Goal: Check status: Check status

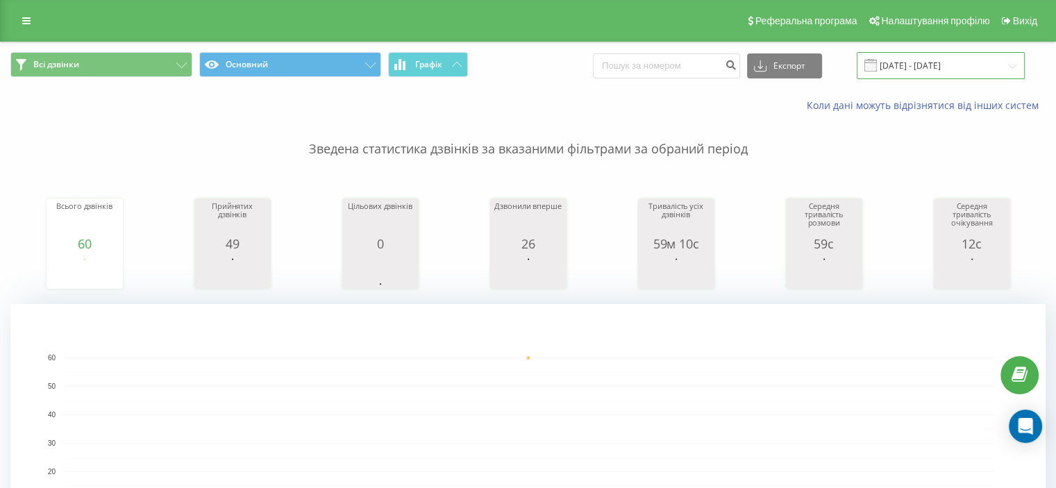
click at [938, 61] on input "[DATE] - [DATE]" at bounding box center [940, 65] width 168 height 27
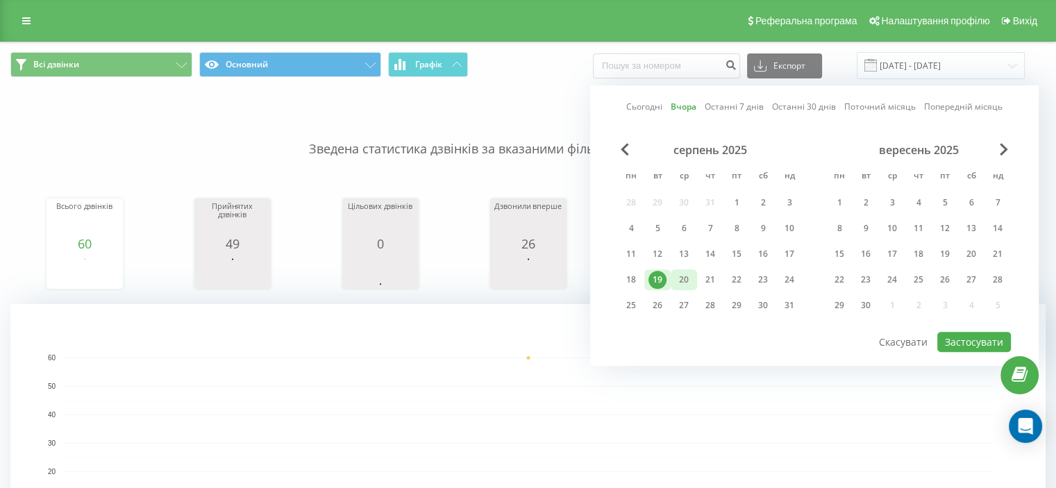
click at [684, 281] on div "20" at bounding box center [684, 280] width 18 height 18
click at [967, 338] on button "Застосувати" at bounding box center [974, 342] width 74 height 20
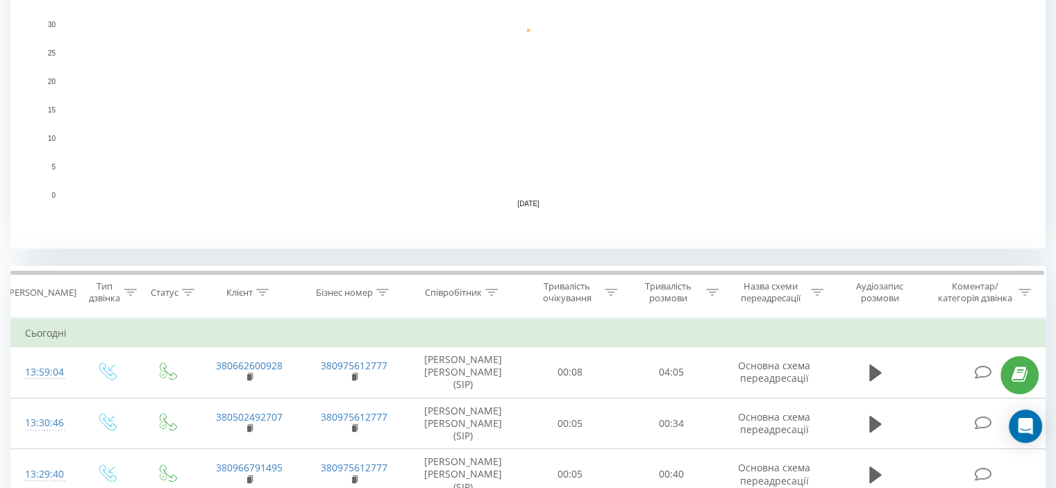
scroll to position [486, 0]
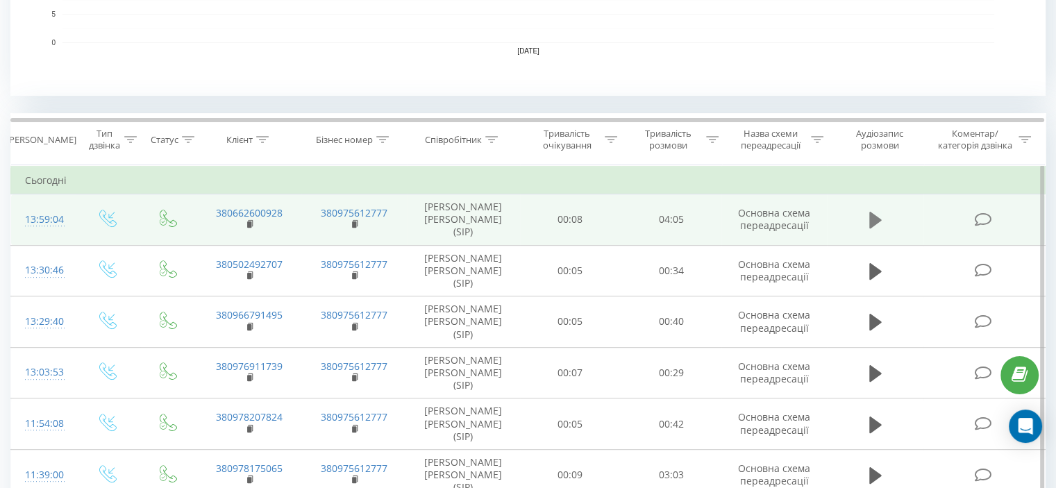
click at [874, 222] on icon at bounding box center [875, 220] width 12 height 17
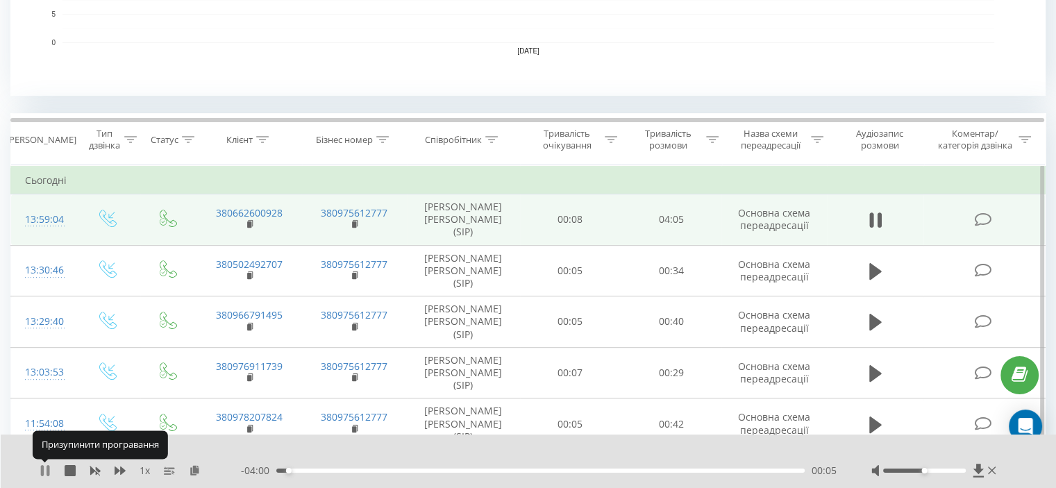
click at [41, 471] on icon at bounding box center [42, 470] width 3 height 11
click at [869, 221] on icon at bounding box center [875, 219] width 12 height 19
click at [873, 220] on icon at bounding box center [875, 219] width 12 height 19
click at [250, 222] on rect at bounding box center [249, 224] width 4 height 6
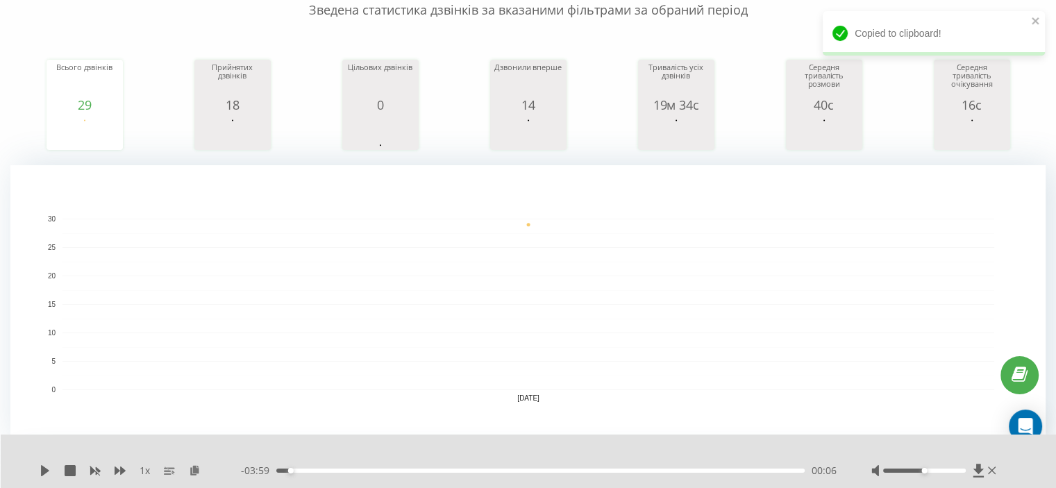
scroll to position [0, 0]
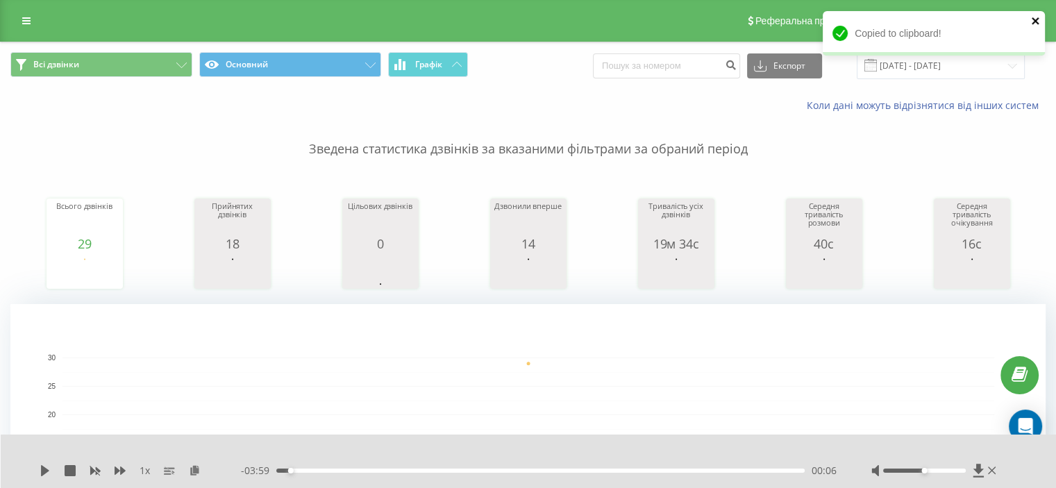
click at [1034, 18] on icon "close" at bounding box center [1036, 20] width 10 height 11
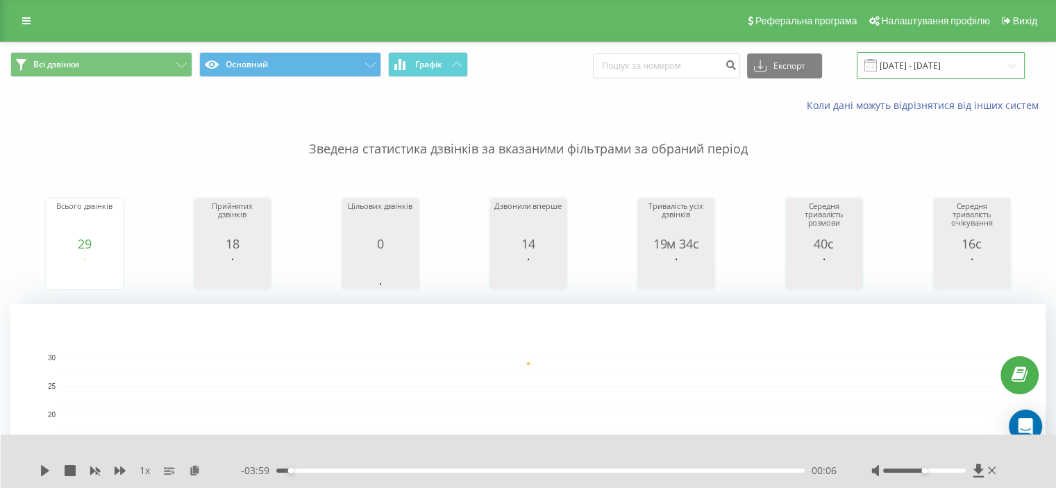
click at [906, 71] on input "[DATE] - [DATE]" at bounding box center [940, 65] width 168 height 27
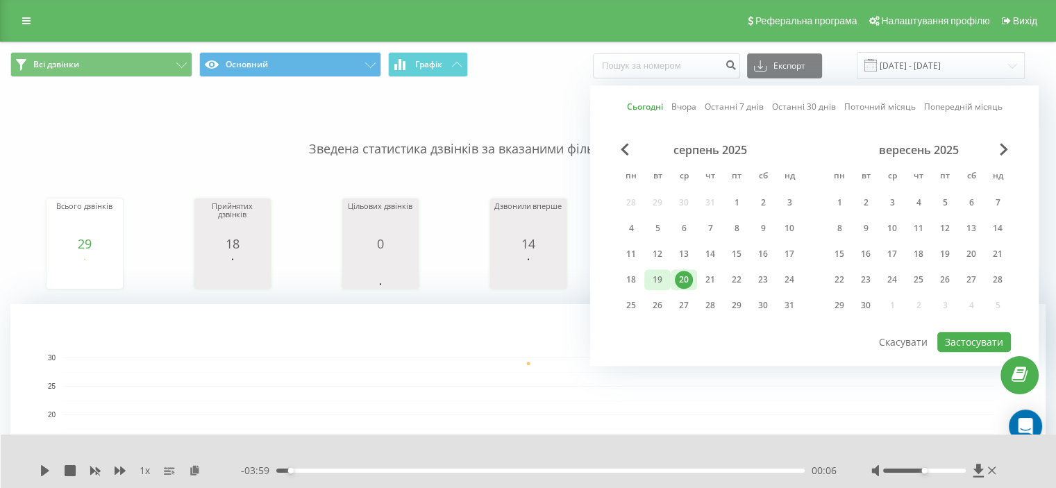
click at [668, 280] on div "19" at bounding box center [657, 279] width 26 height 21
click at [978, 338] on button "Застосувати" at bounding box center [974, 342] width 74 height 20
type input "[DATE] - [DATE]"
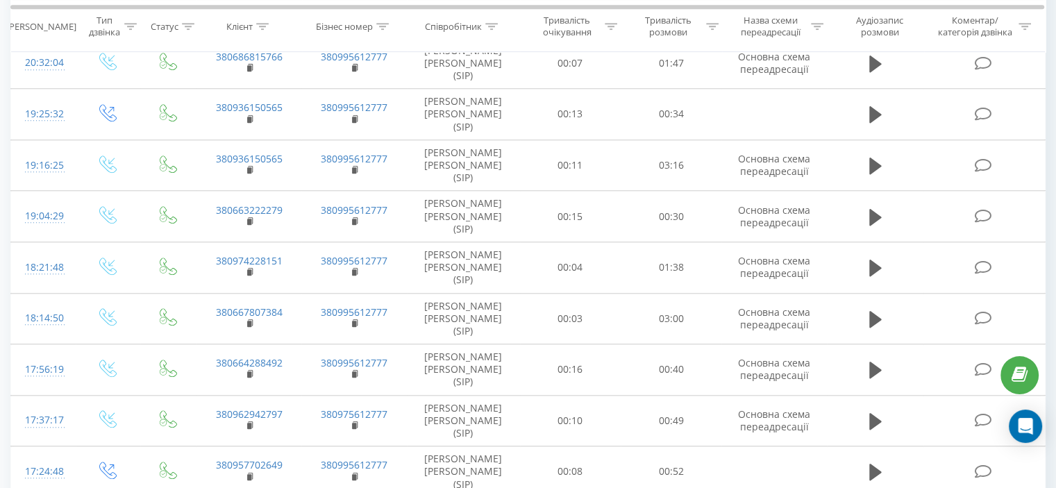
scroll to position [1249, 0]
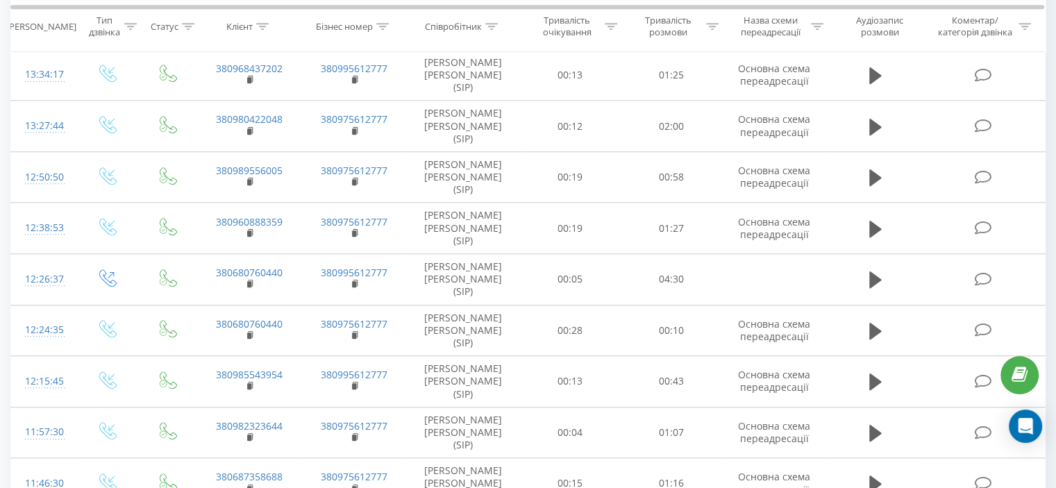
scroll to position [1260, 0]
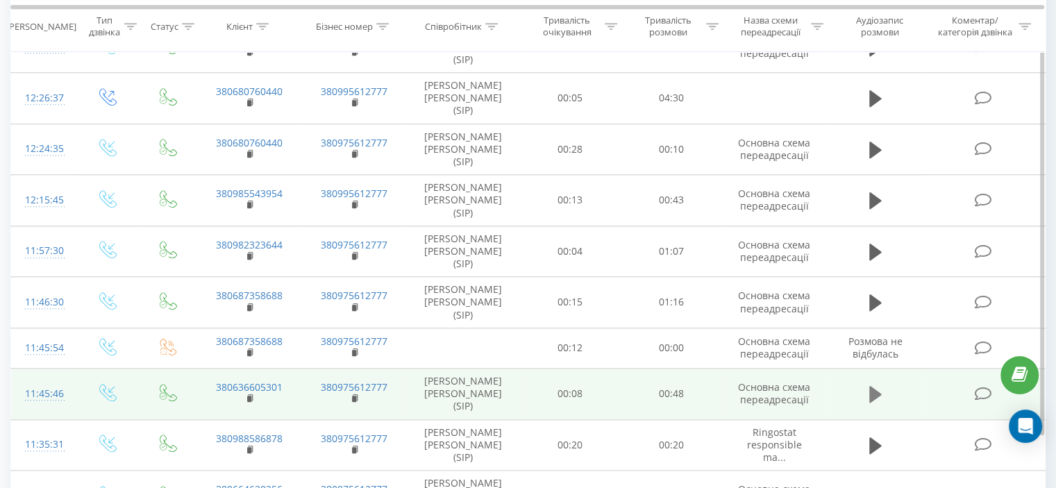
click at [873, 386] on icon at bounding box center [875, 394] width 12 height 17
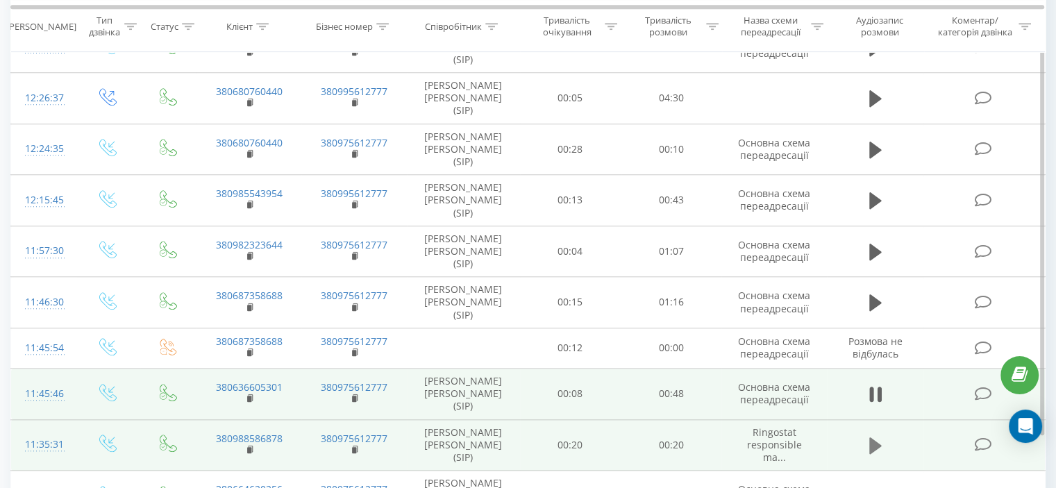
click at [872, 437] on icon at bounding box center [875, 445] width 12 height 17
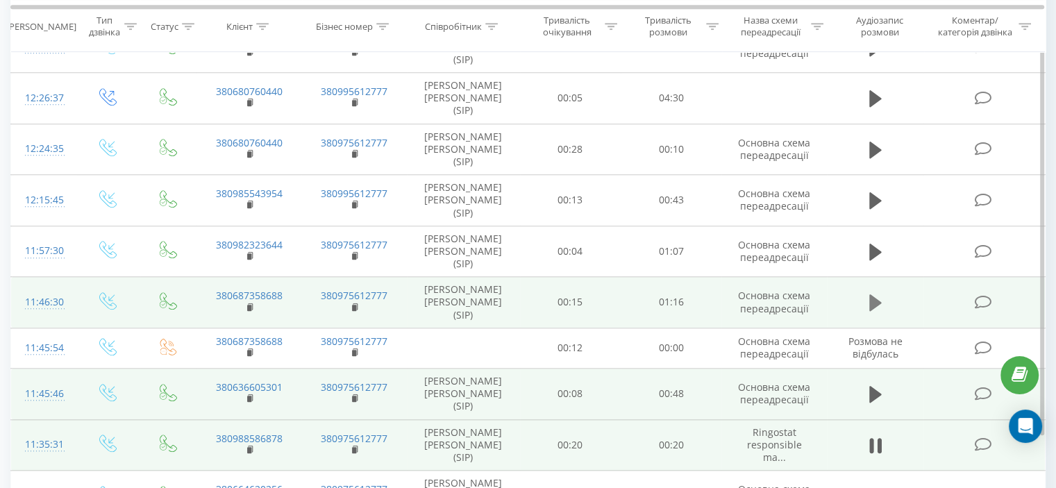
click at [877, 294] on icon at bounding box center [875, 302] width 12 height 17
